Goal: Transaction & Acquisition: Book appointment/travel/reservation

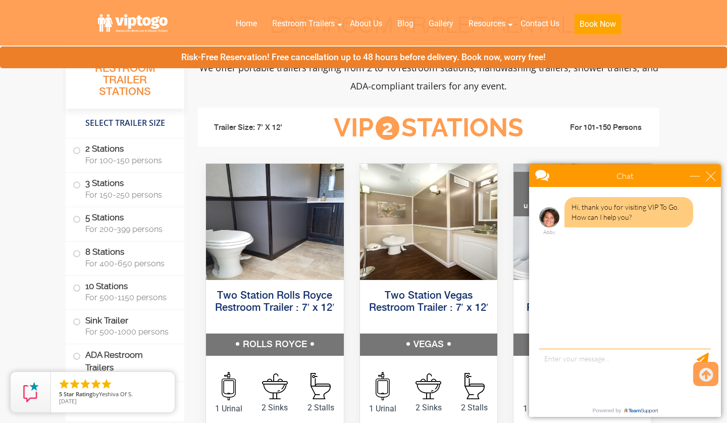
scroll to position [403, 0]
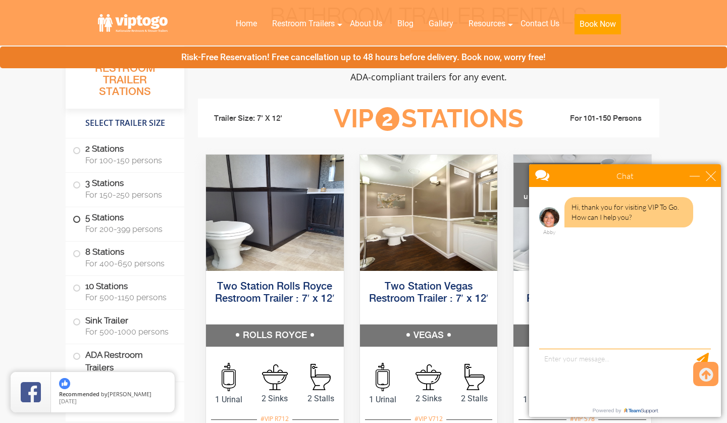
click at [79, 222] on label "5 Stations For 200-399 persons" at bounding box center [125, 222] width 105 height 31
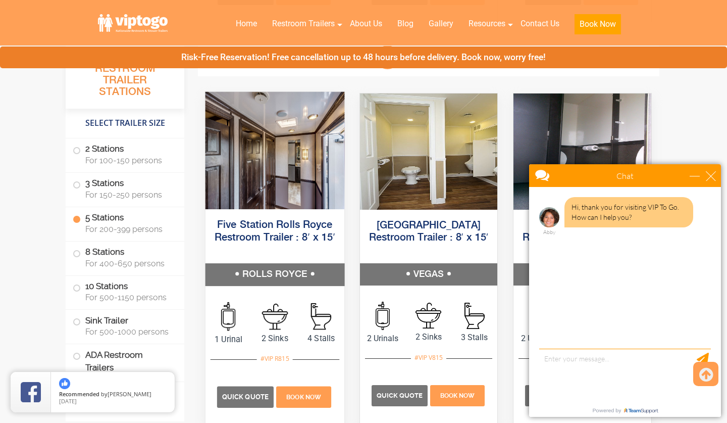
scroll to position [1581, 0]
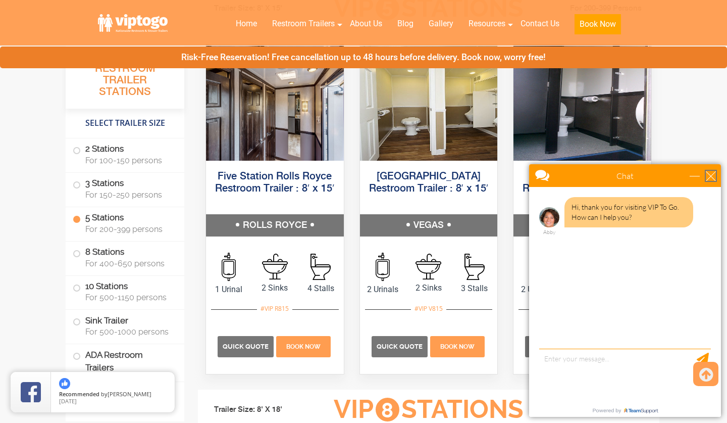
click at [712, 174] on div "close" at bounding box center [711, 176] width 10 height 10
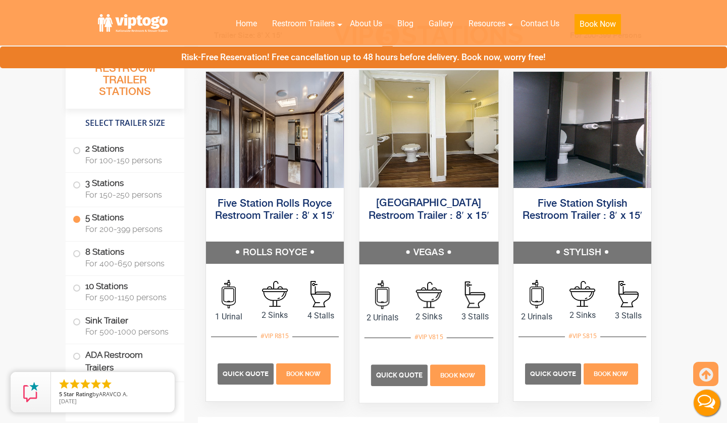
scroll to position [1552, 0]
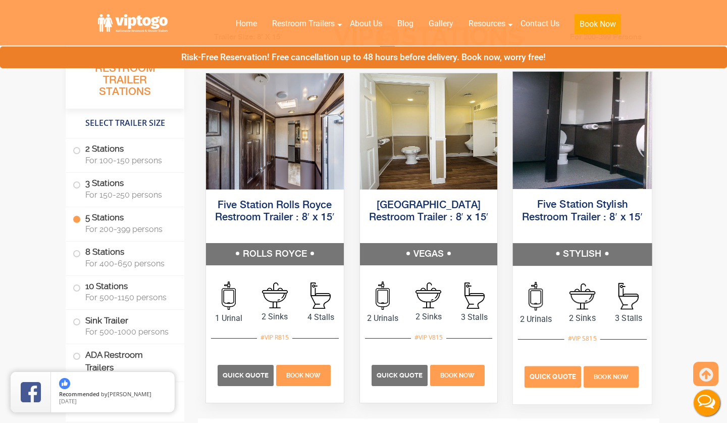
click at [550, 374] on span "Quick Quote" at bounding box center [553, 376] width 46 height 8
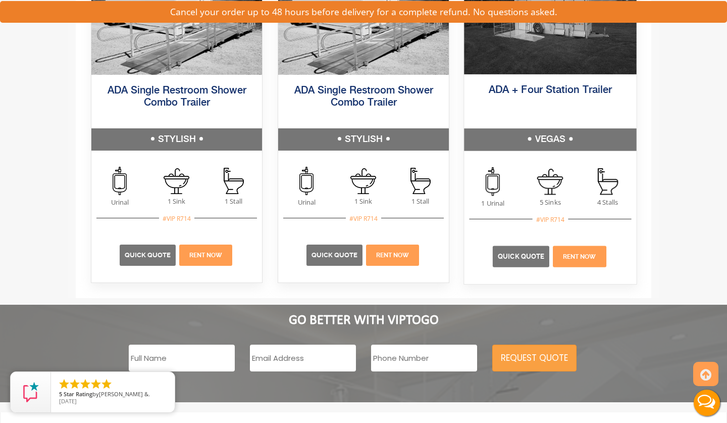
scroll to position [1572, 0]
